Goal: Task Accomplishment & Management: Manage account settings

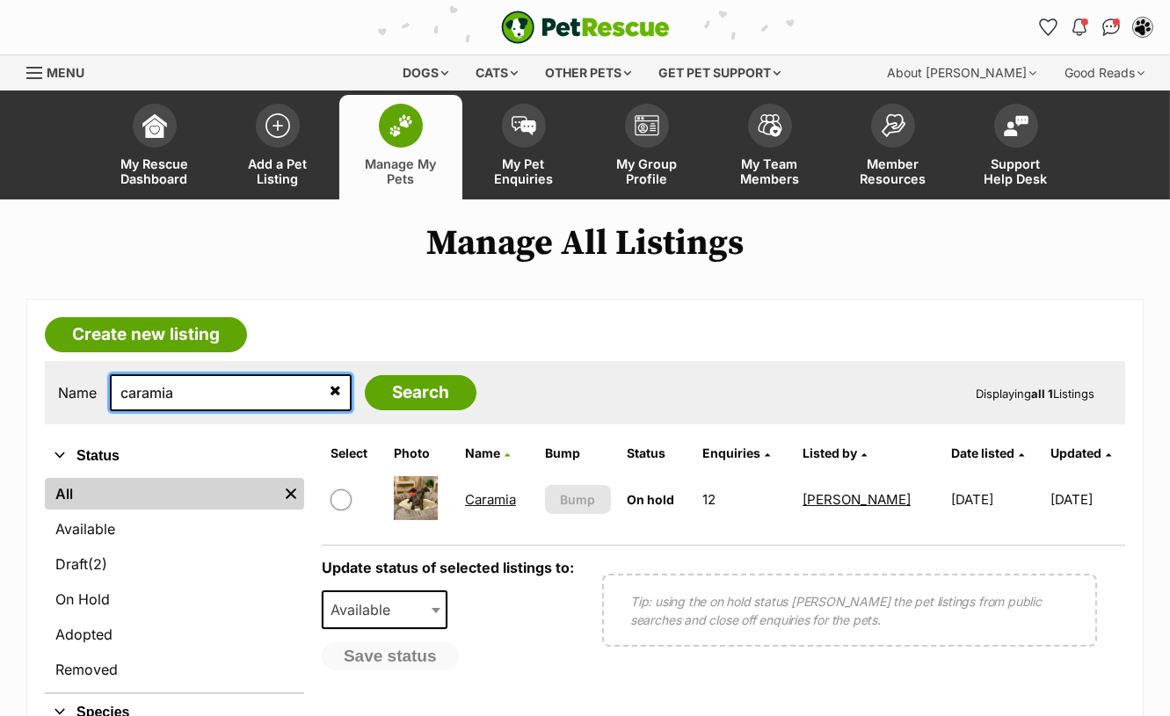
click at [171, 396] on input "caramia" at bounding box center [231, 392] width 242 height 37
type input "paroo"
click at [365, 375] on input "Search" at bounding box center [421, 392] width 112 height 35
click at [183, 383] on input "paroo" at bounding box center [231, 392] width 242 height 37
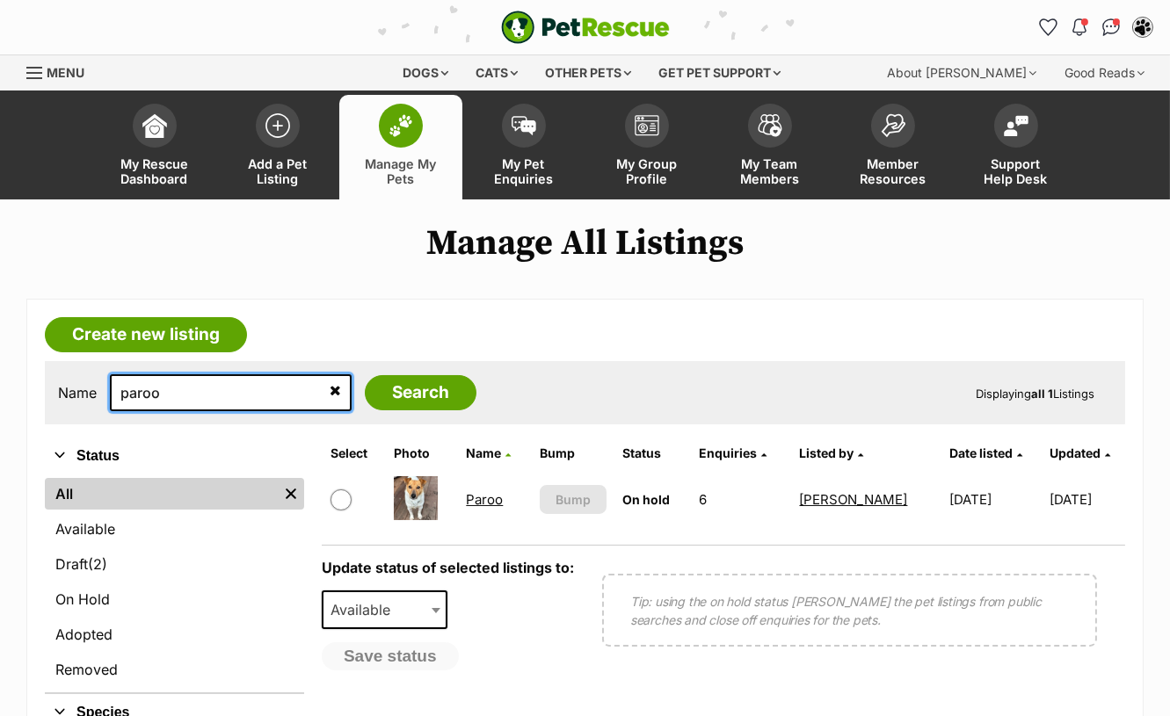
click at [181, 384] on input "paroo" at bounding box center [231, 392] width 242 height 37
type input "beab"
click at [365, 375] on input "Search" at bounding box center [421, 392] width 112 height 35
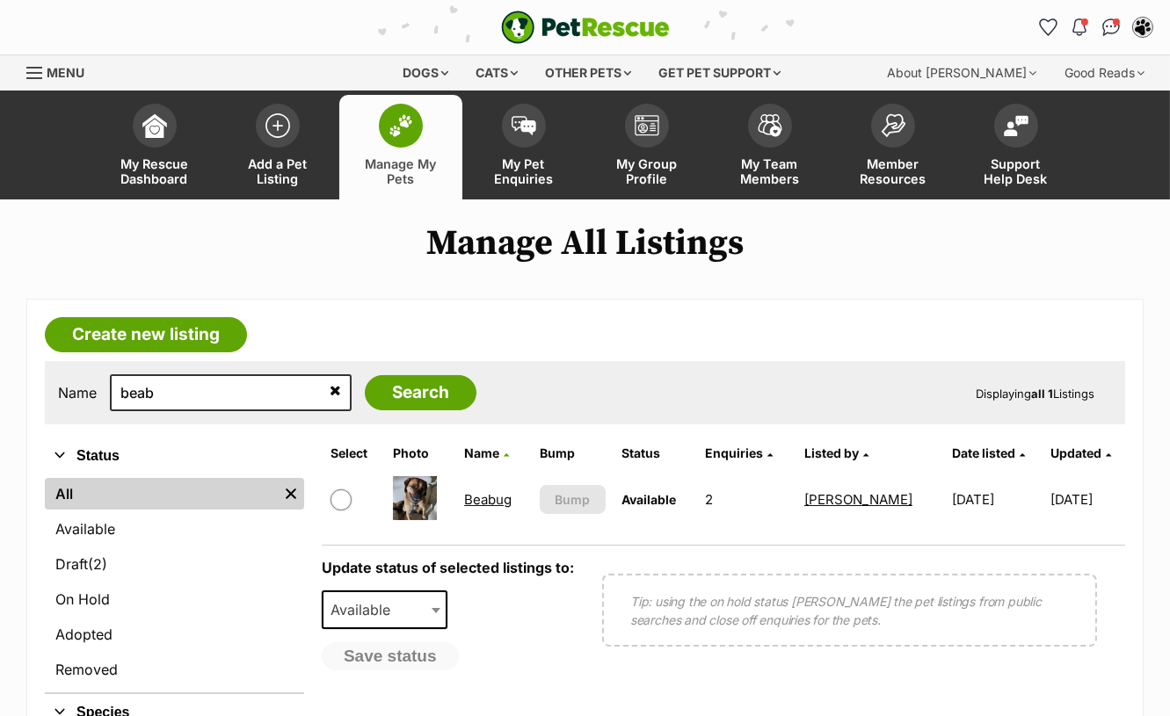
click at [340, 503] on input "checkbox" at bounding box center [340, 499] width 21 height 21
checkbox input "true"
click at [347, 597] on span "Available" at bounding box center [365, 609] width 84 height 25
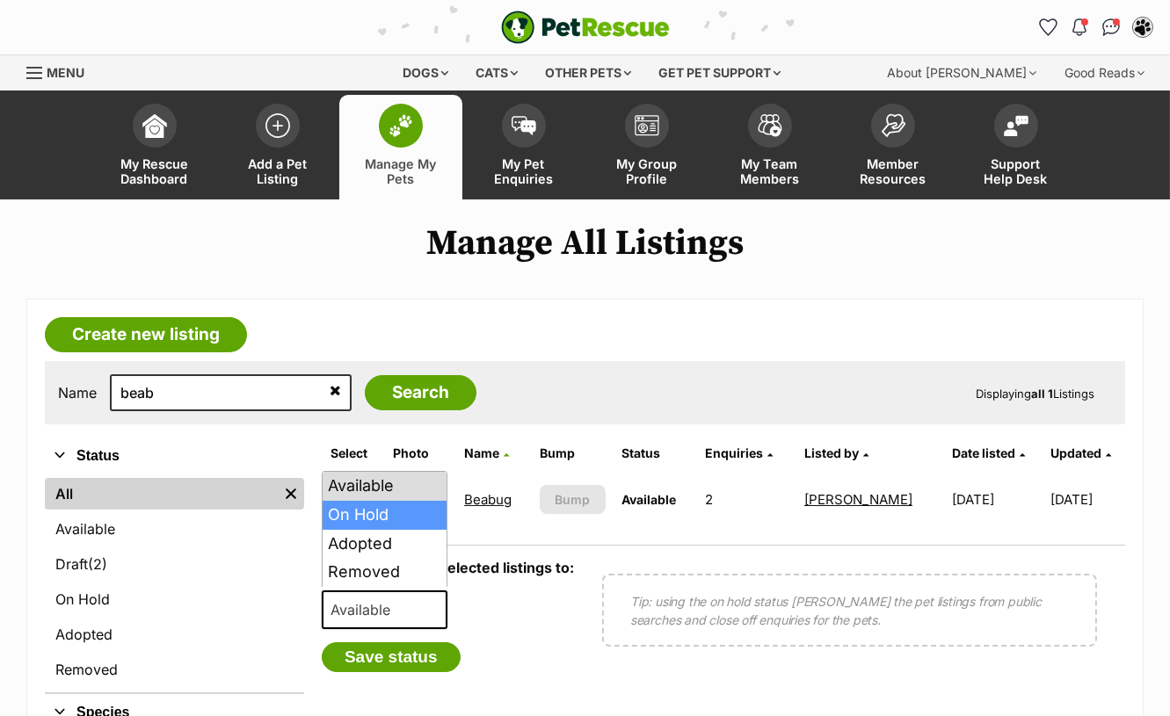
select select "on_hold"
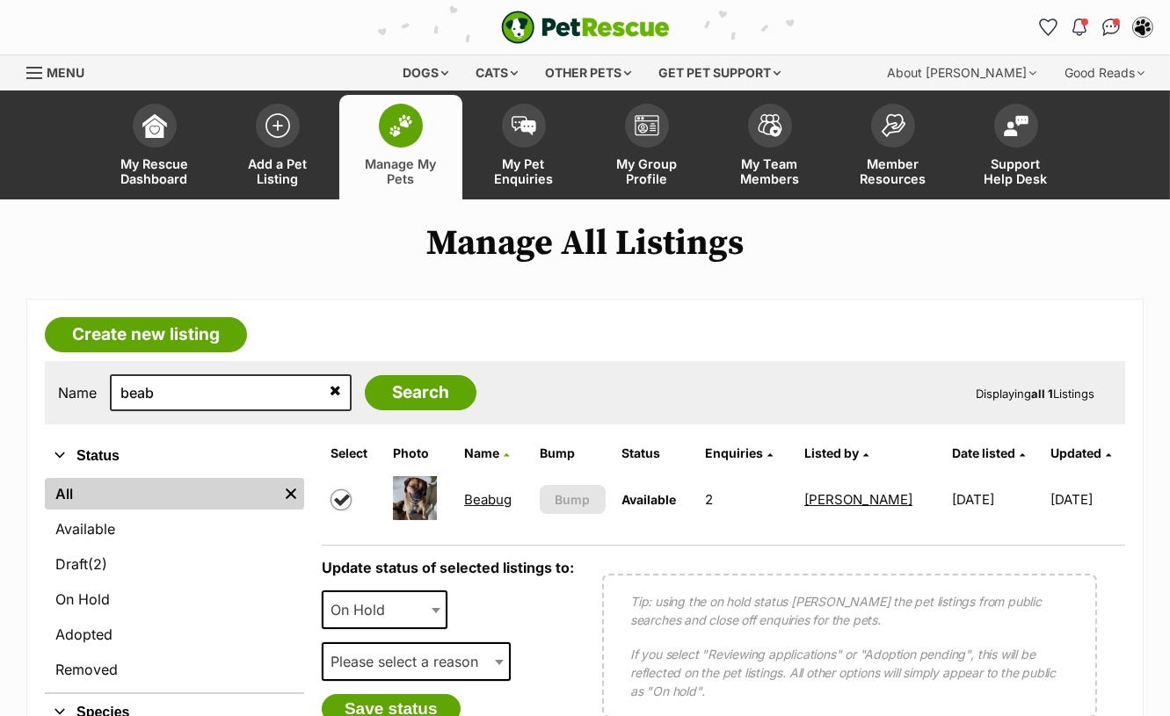
click at [401, 651] on span "Please select a reason" at bounding box center [409, 661] width 172 height 25
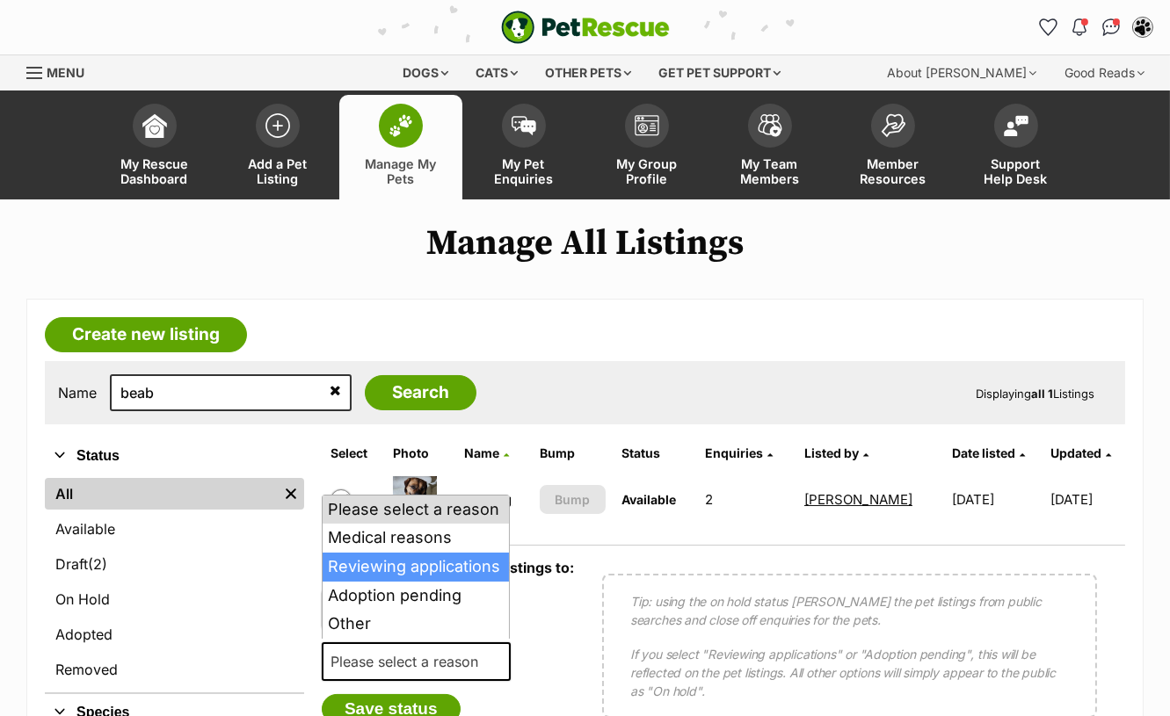
select select "reviewing_applications"
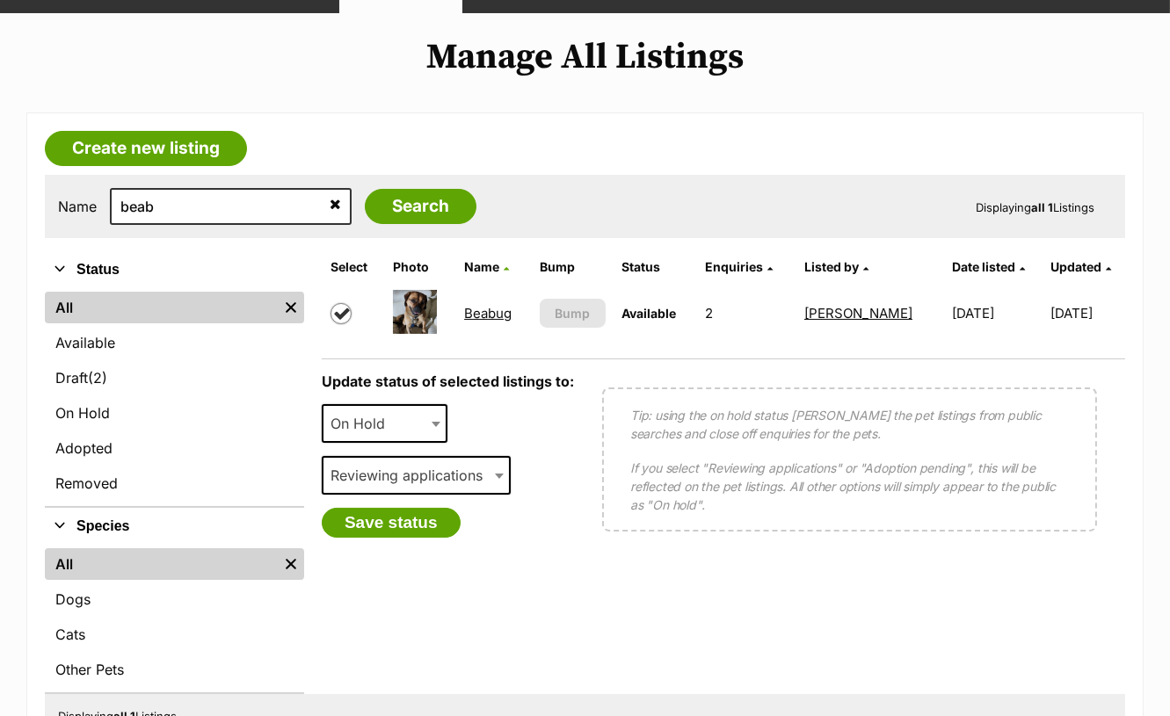
scroll to position [195, 0]
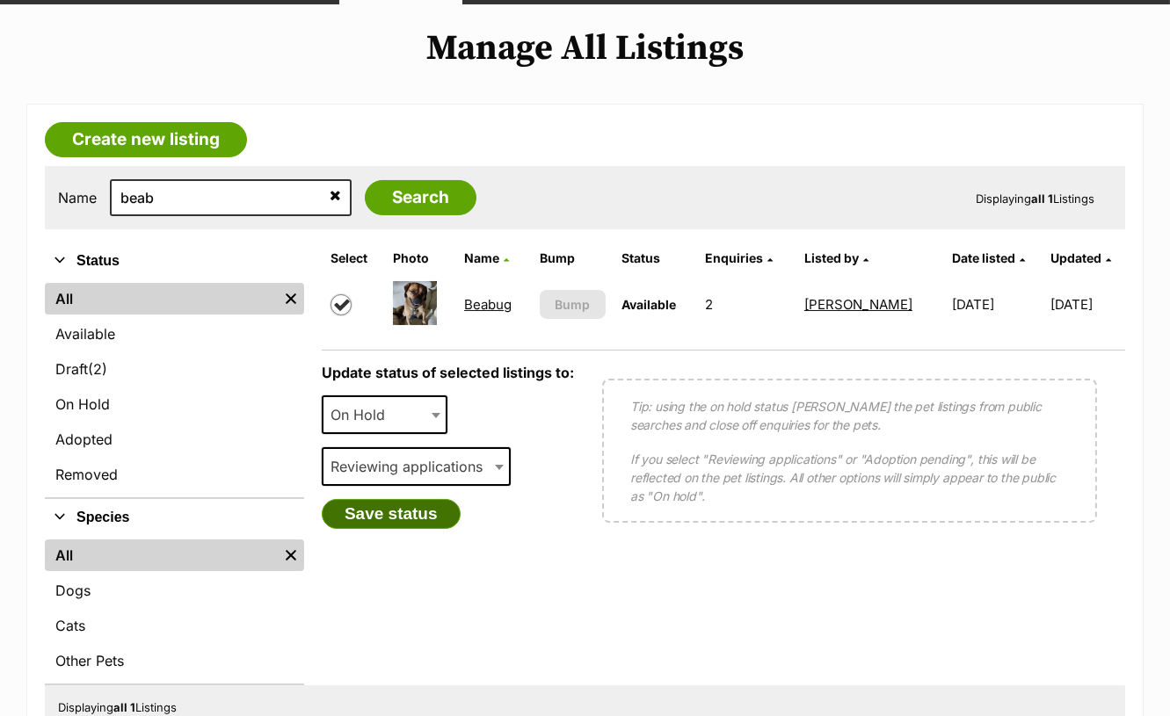
click at [378, 505] on button "Save status" at bounding box center [391, 514] width 139 height 30
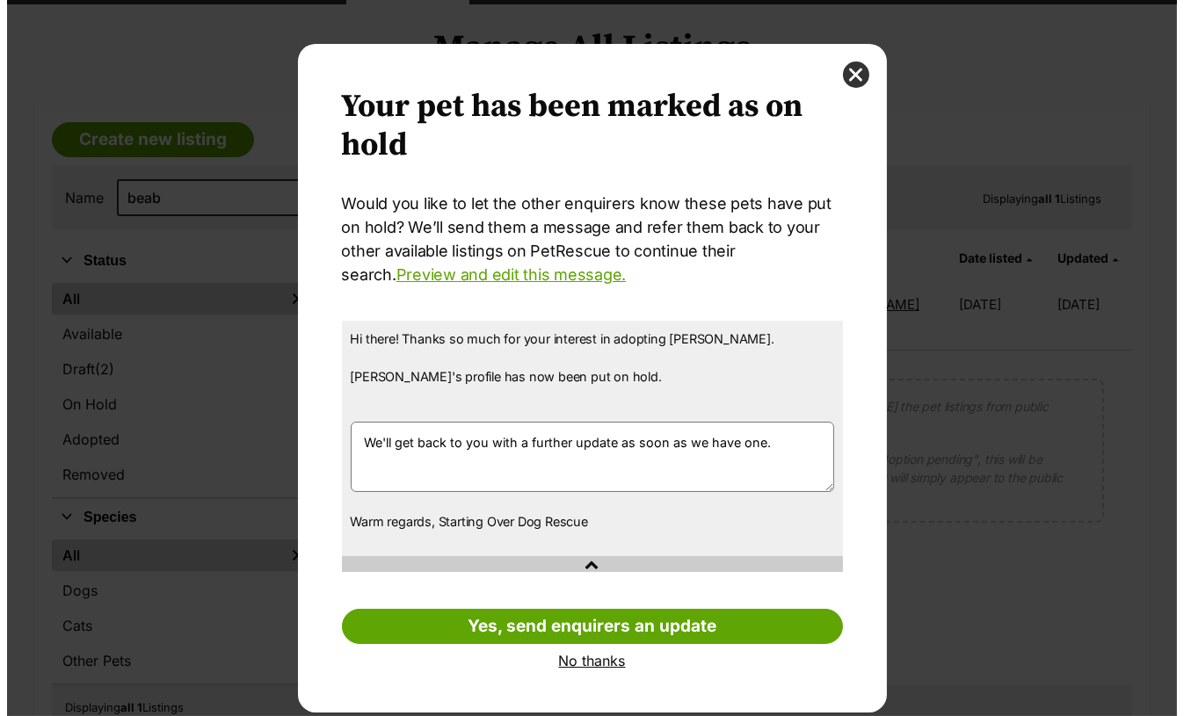
scroll to position [0, 0]
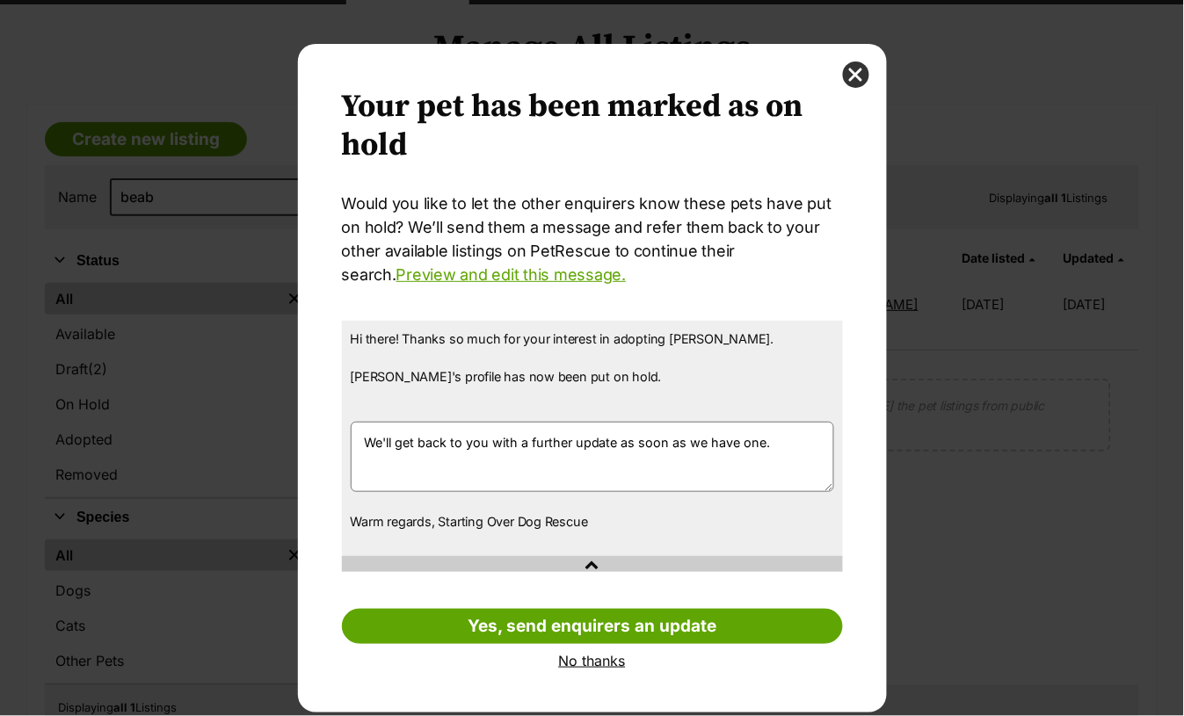
click at [624, 660] on link "No thanks" at bounding box center [592, 661] width 501 height 16
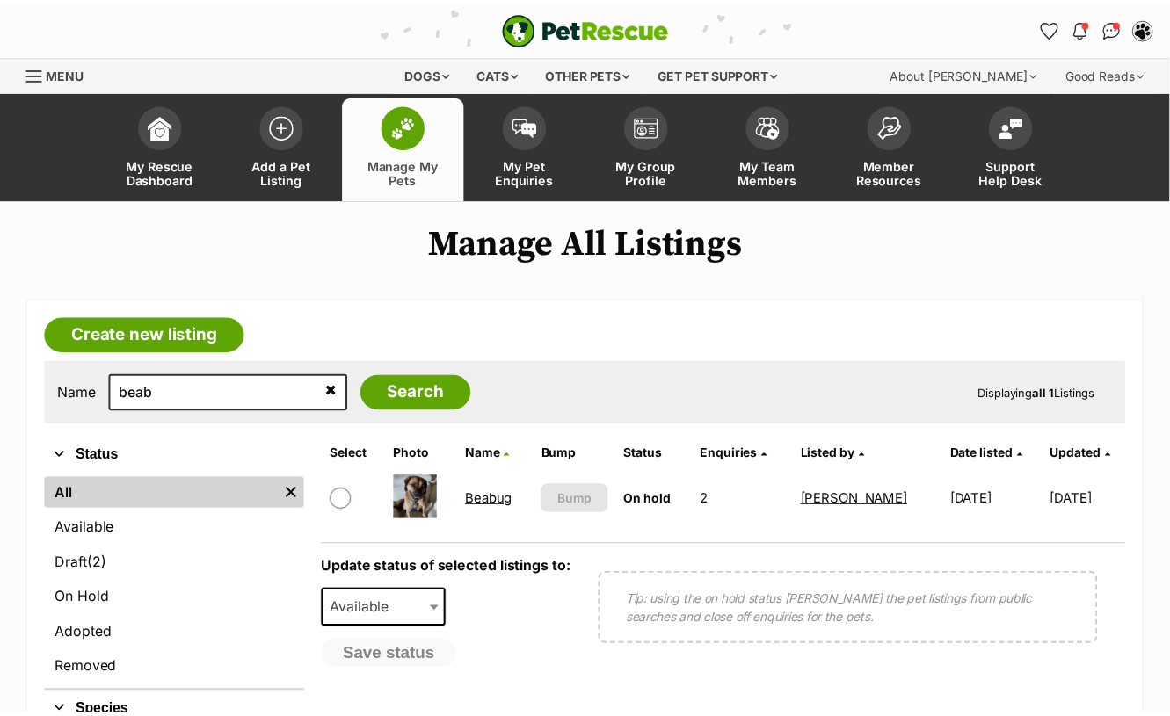
scroll to position [195, 0]
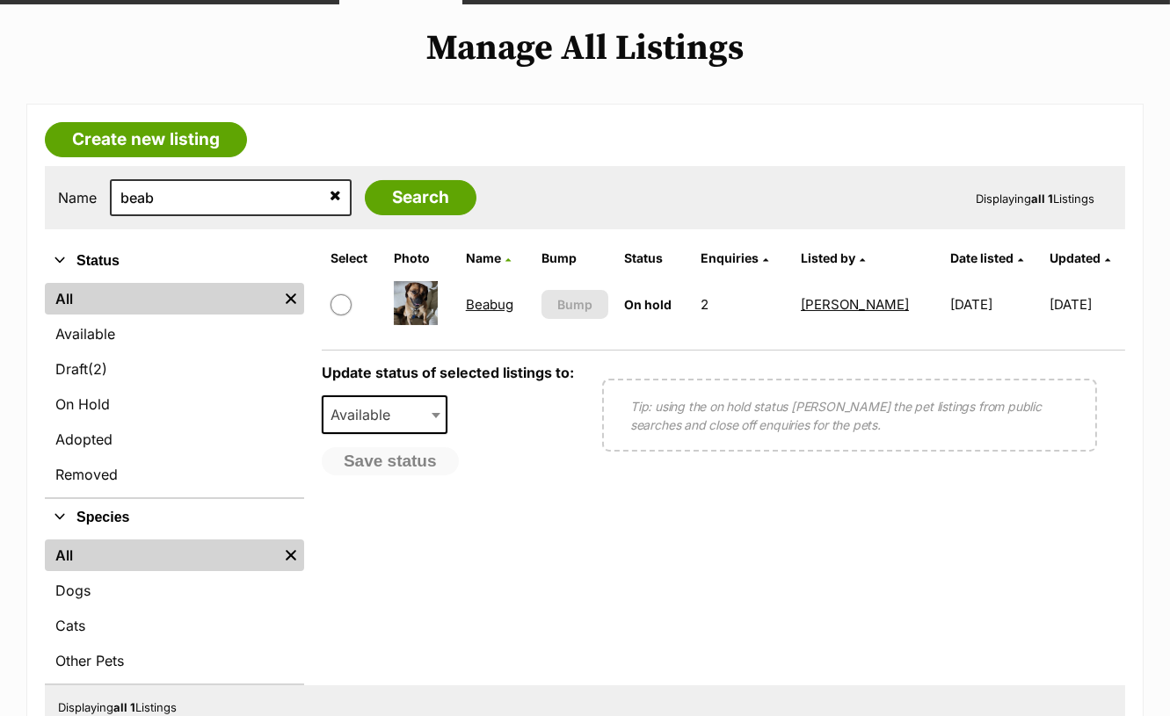
click at [329, 199] on icon at bounding box center [334, 195] width 11 height 14
click at [329, 195] on icon at bounding box center [334, 195] width 11 height 14
